Goal: Find specific page/section: Find specific page/section

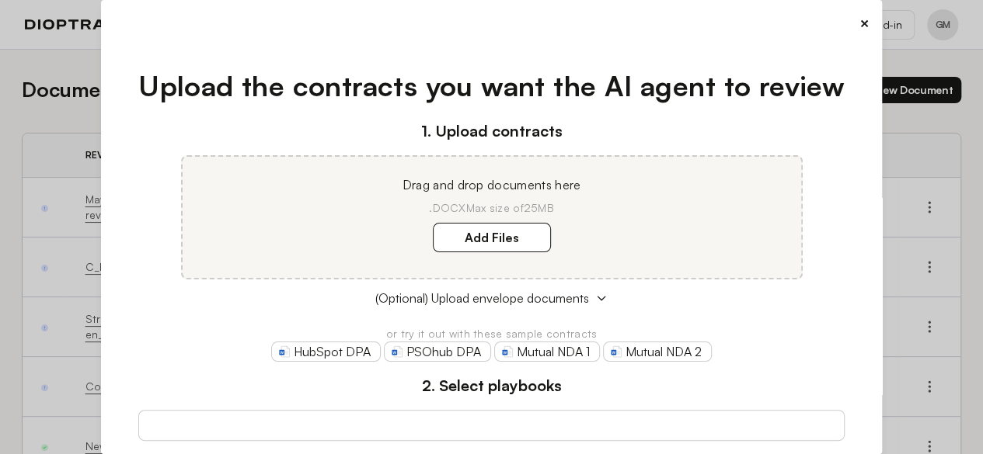
click at [863, 19] on div "× Upload the contracts you want the AI agent to review 1. Upload contracts Drag…" at bounding box center [491, 227] width 781 height 454
click at [859, 23] on button "×" at bounding box center [864, 23] width 10 height 22
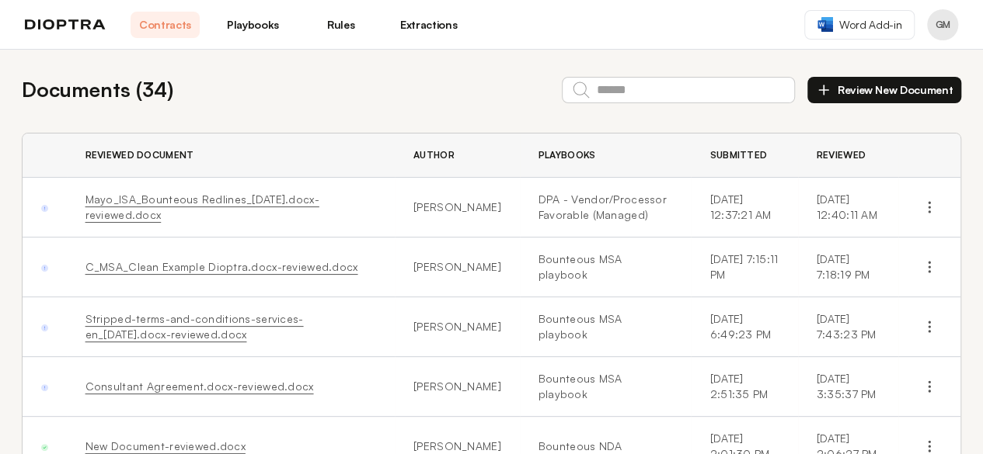
click at [437, 23] on link "Extractions" at bounding box center [428, 25] width 69 height 26
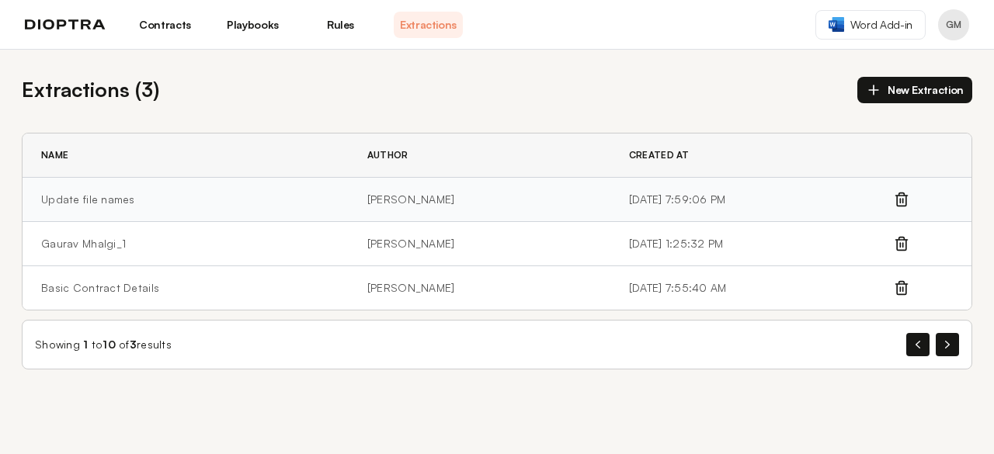
click at [639, 201] on td "[DATE] 7:59:06 PM" at bounding box center [752, 200] width 283 height 44
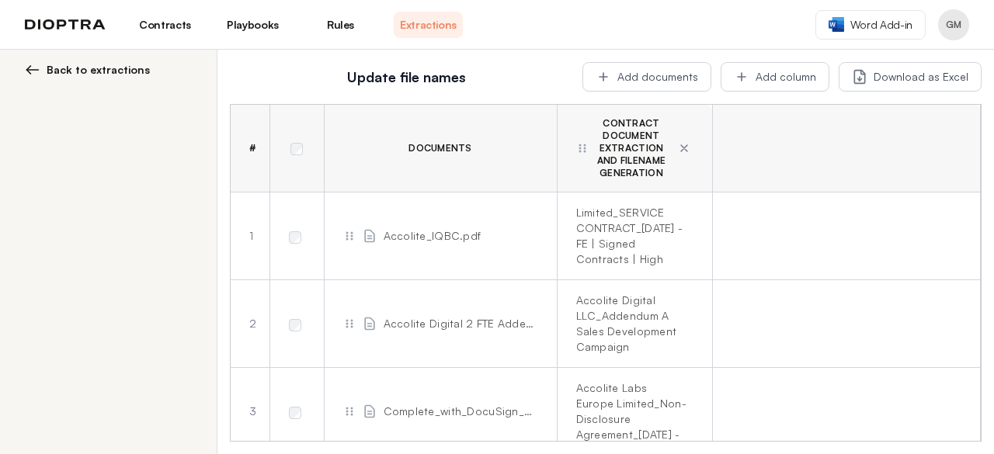
click at [105, 71] on span "Back to extractions" at bounding box center [98, 70] width 103 height 16
